Goal: Information Seeking & Learning: Check status

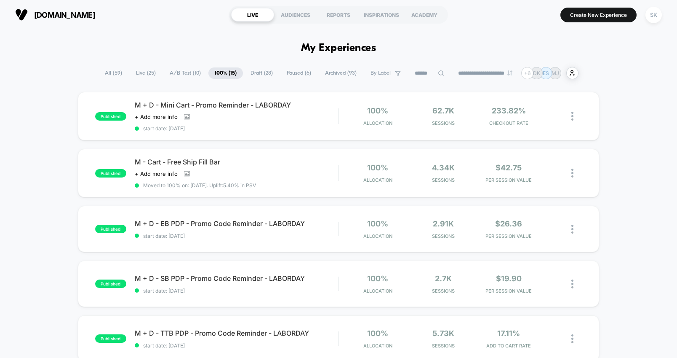
click at [183, 75] on span "A/B Test ( 10 )" at bounding box center [185, 72] width 44 height 11
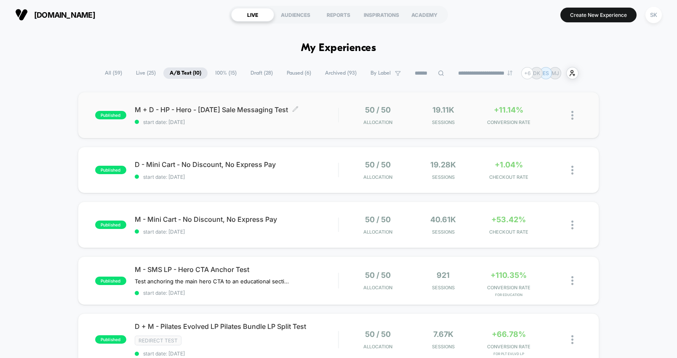
click at [297, 118] on div "M + D - HP - Hero - [DATE] Sale Messaging Test Click to edit experience details…" at bounding box center [236, 115] width 203 height 20
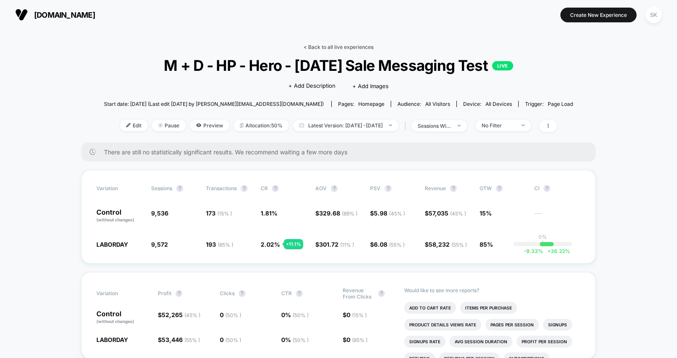
click at [322, 45] on link "< Back to all live experiences" at bounding box center [339, 47] width 70 height 6
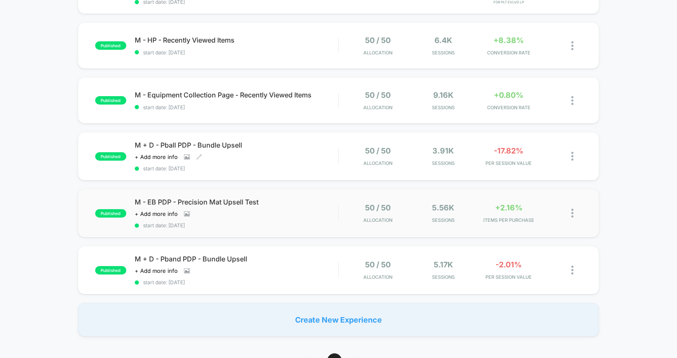
scroll to position [309, 0]
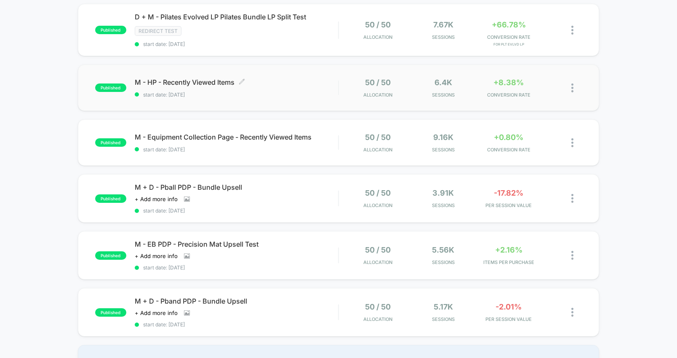
click at [312, 92] on span "start date: [DATE]" at bounding box center [236, 94] width 203 height 6
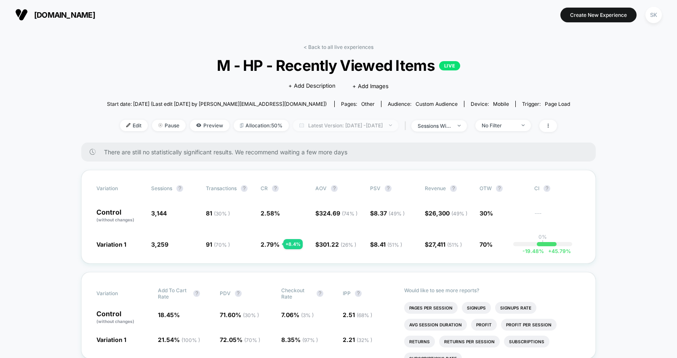
click at [334, 124] on span "Latest Version: [DATE] - [DATE]" at bounding box center [345, 125] width 105 height 11
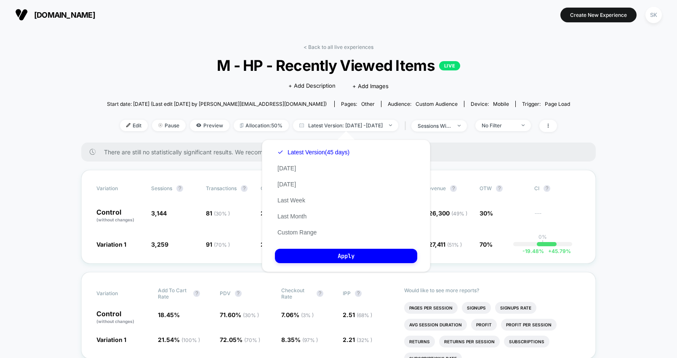
scroll to position [3, 0]
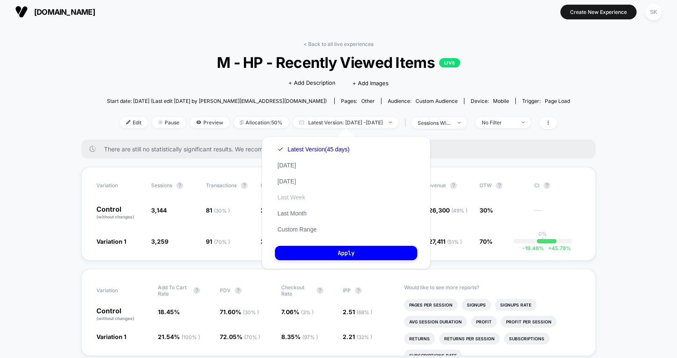
click at [299, 195] on button "Last Week" at bounding box center [291, 197] width 33 height 8
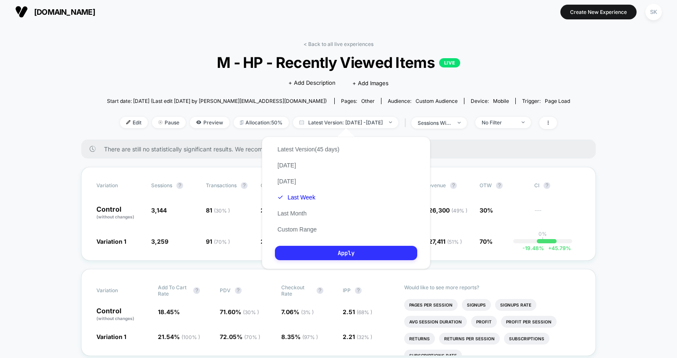
click at [357, 256] on button "Apply" at bounding box center [346, 253] width 142 height 14
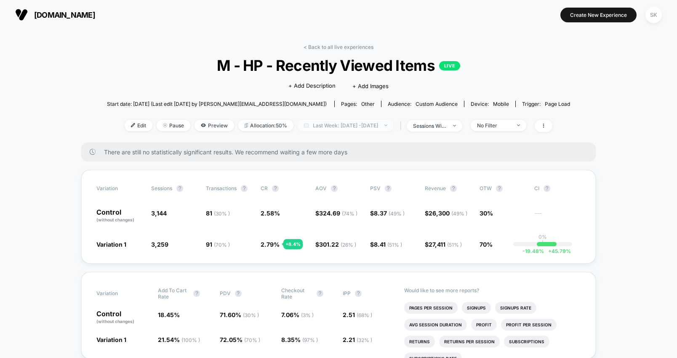
click at [329, 127] on span "Last Week: [DATE] - [DATE]" at bounding box center [346, 125] width 96 height 11
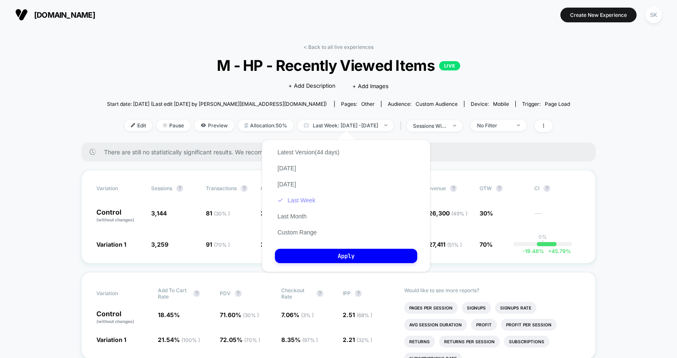
click at [302, 196] on button "Last Week" at bounding box center [296, 200] width 43 height 8
click at [358, 256] on button "Apply" at bounding box center [346, 255] width 142 height 14
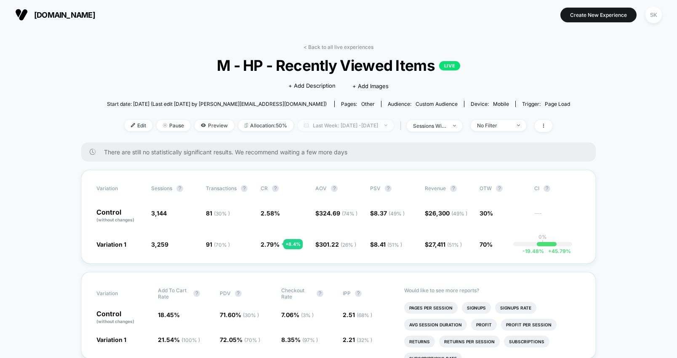
click at [369, 122] on span "Last Week: [DATE] - [DATE]" at bounding box center [346, 125] width 96 height 11
select select "*"
select select "****"
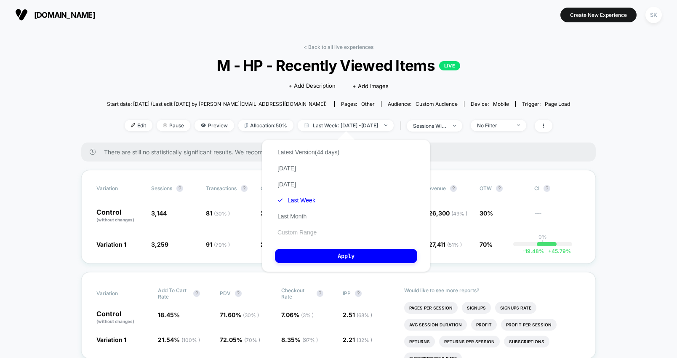
click at [303, 233] on button "Custom Range" at bounding box center [297, 232] width 44 height 8
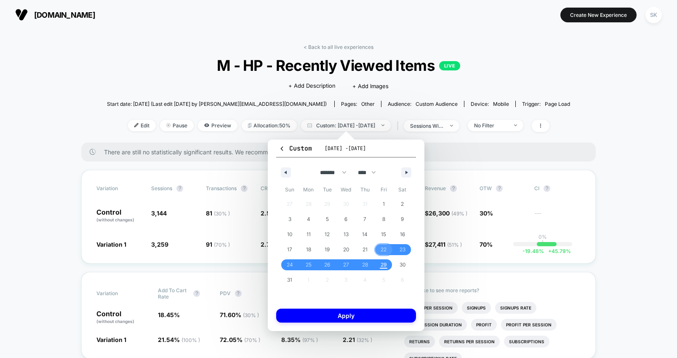
click at [381, 248] on span "22" at bounding box center [384, 249] width 6 height 15
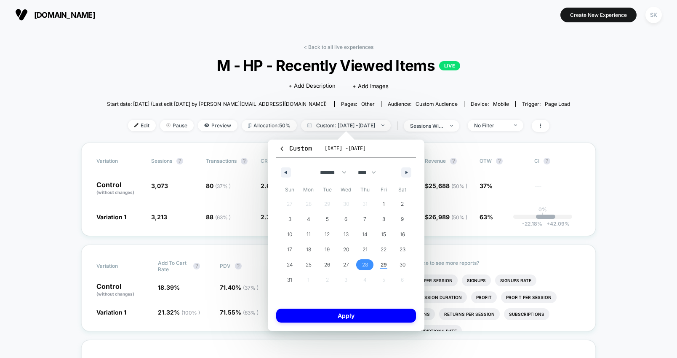
click at [373, 267] on span "28" at bounding box center [364, 264] width 19 height 11
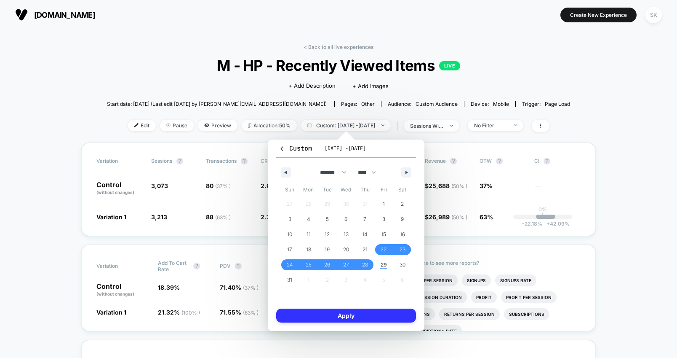
click at [381, 316] on button "Apply" at bounding box center [346, 315] width 140 height 14
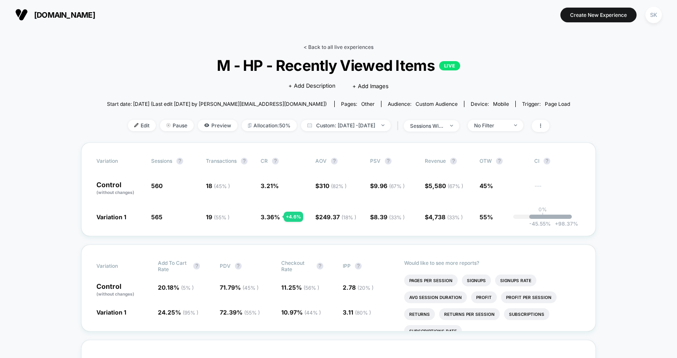
click at [348, 48] on link "< Back to all live experiences" at bounding box center [339, 47] width 70 height 6
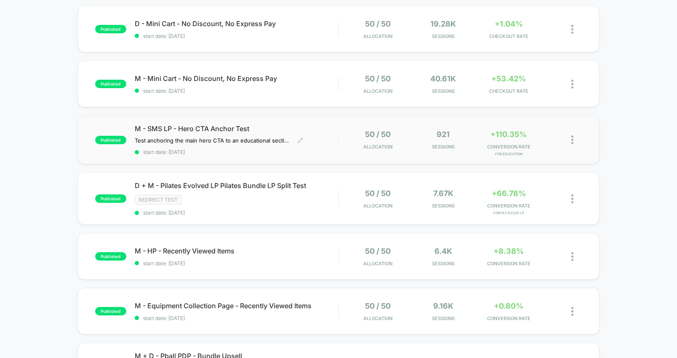
scroll to position [153, 0]
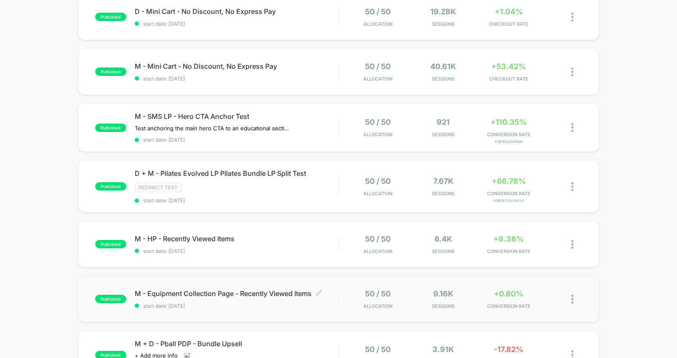
click at [259, 299] on div "M - Equipment Collection Page - Recently Viewed Items Click to edit experience …" at bounding box center [236, 299] width 203 height 20
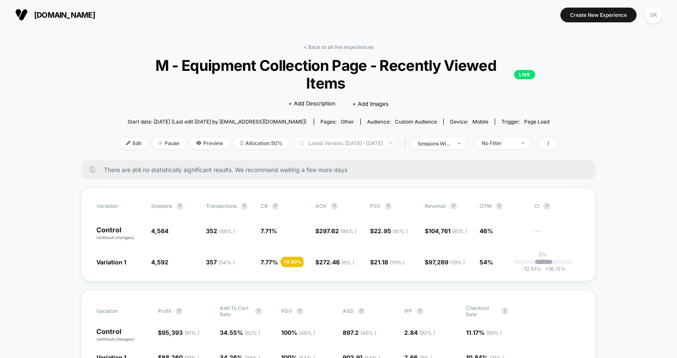
click at [384, 137] on span "Latest Version: [DATE] - [DATE]" at bounding box center [345, 142] width 105 height 11
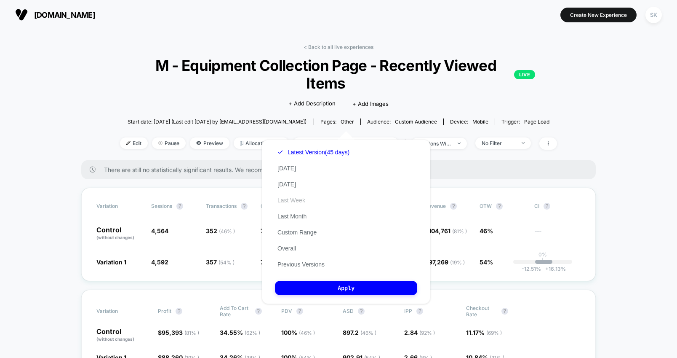
click at [294, 201] on button "Last Week" at bounding box center [291, 200] width 33 height 8
click at [321, 276] on div "Latest Version (45 days) [DATE] [DATE] Last Week Last Month Custom Range Overal…" at bounding box center [346, 221] width 168 height 164
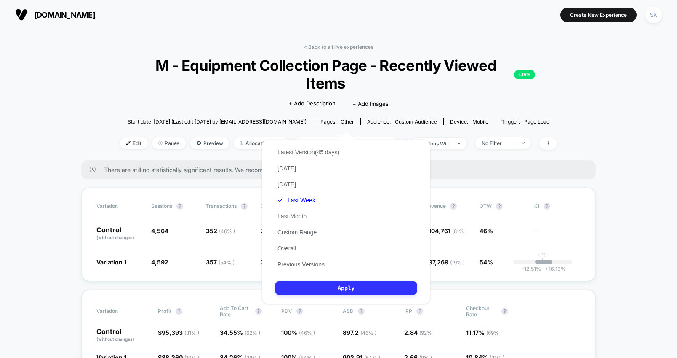
click at [321, 281] on button "Apply" at bounding box center [346, 288] width 142 height 14
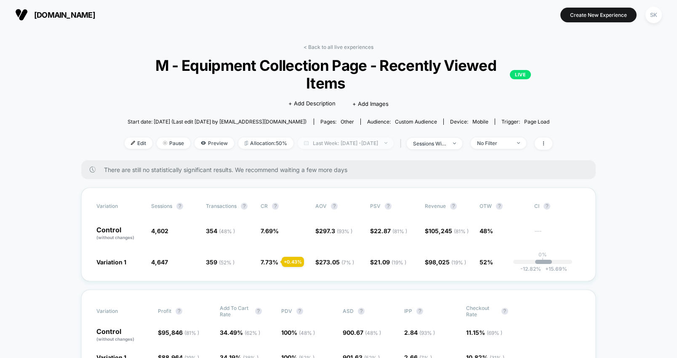
click at [371, 137] on span "Last Week: [DATE] - [DATE]" at bounding box center [346, 142] width 96 height 11
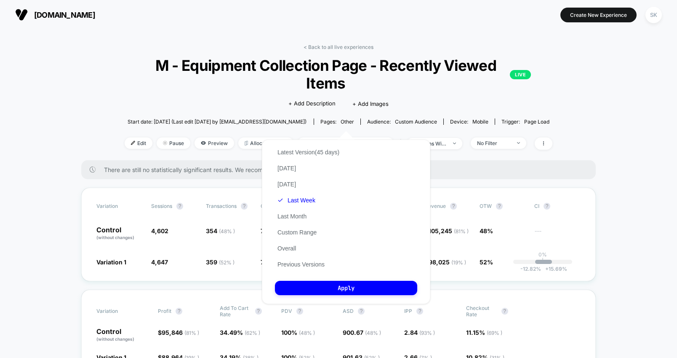
click at [294, 238] on div "Latest Version (45 days) [DATE] [DATE] Last Week Last Month Custom Range Overal…" at bounding box center [308, 208] width 67 height 128
click at [295, 234] on button "Custom Range" at bounding box center [297, 232] width 44 height 8
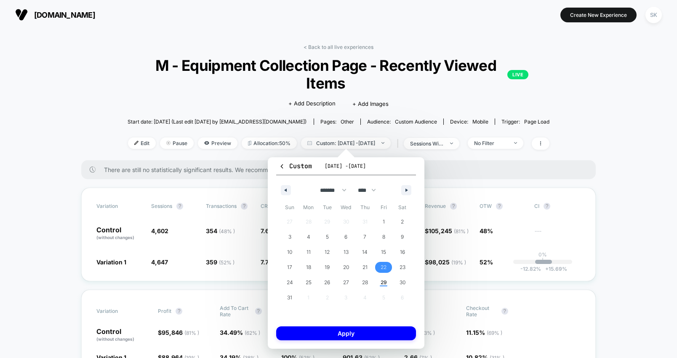
click at [382, 270] on span "22" at bounding box center [384, 266] width 6 height 15
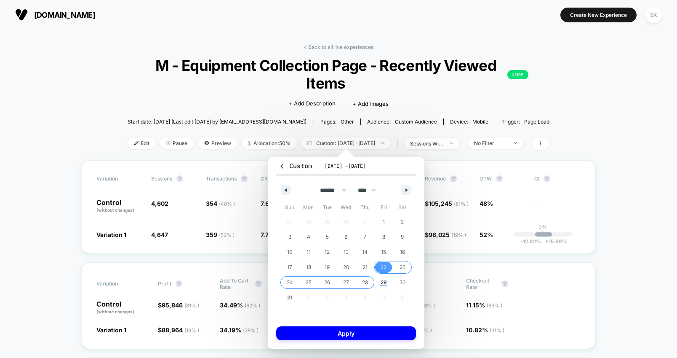
click at [368, 281] on span "28" at bounding box center [364, 282] width 19 height 11
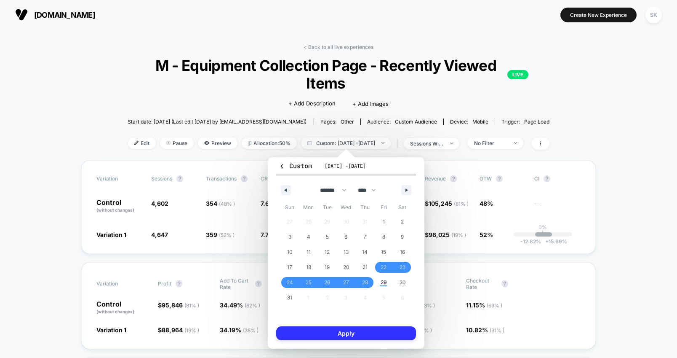
click at [369, 328] on button "Apply" at bounding box center [346, 333] width 140 height 14
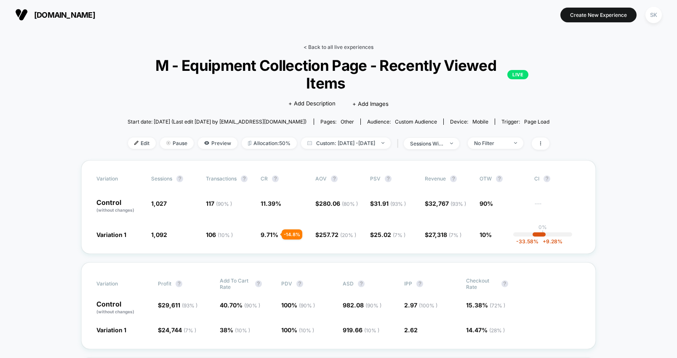
click at [330, 48] on link "< Back to all live experiences" at bounding box center [339, 47] width 70 height 6
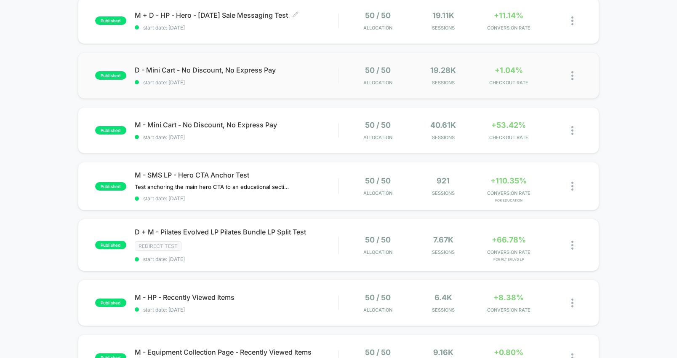
scroll to position [92, 0]
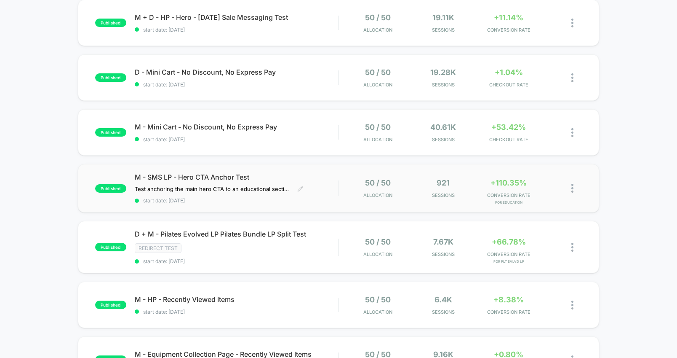
click at [313, 181] on span "M - SMS LP - Hero CTA Anchor Test" at bounding box center [236, 177] width 203 height 8
